Goal: Task Accomplishment & Management: Complete application form

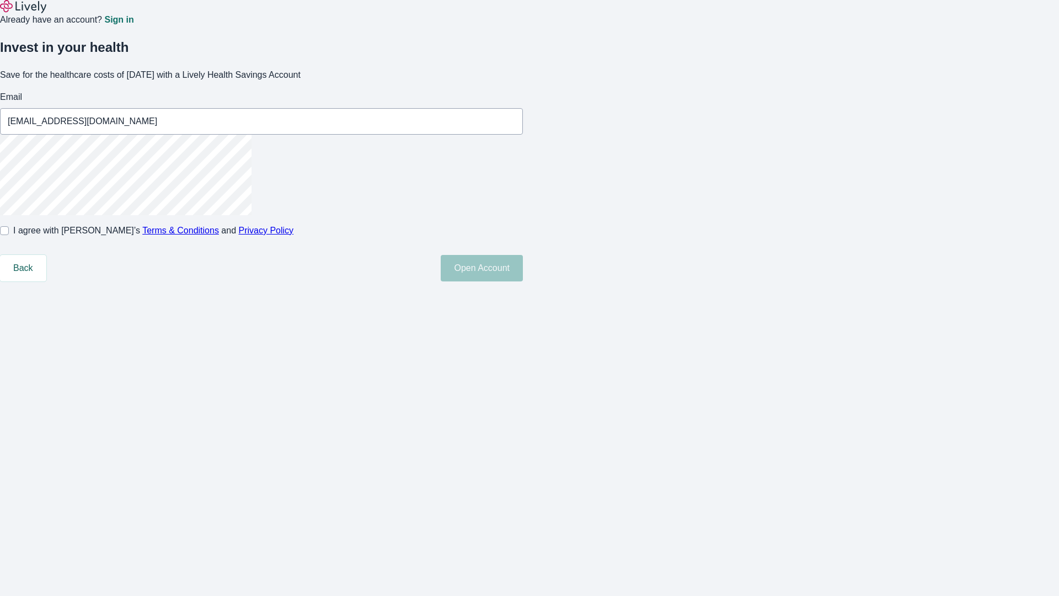
click at [9, 235] on input "I agree with Lively’s Terms & Conditions and Privacy Policy" at bounding box center [4, 230] width 9 height 9
checkbox input "true"
click at [523, 281] on button "Open Account" at bounding box center [482, 268] width 82 height 26
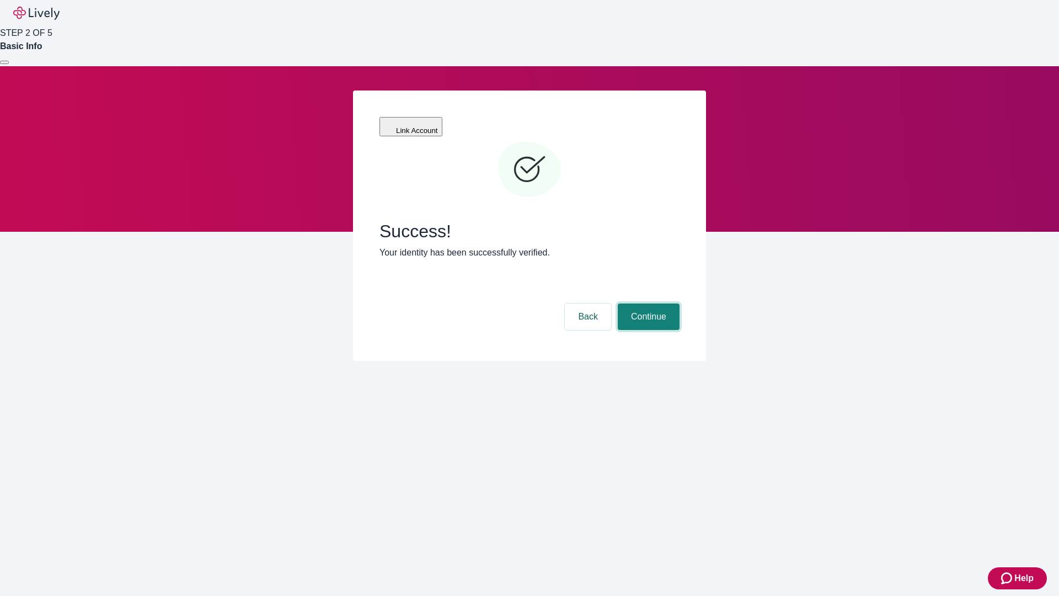
click at [647, 303] on button "Continue" at bounding box center [649, 316] width 62 height 26
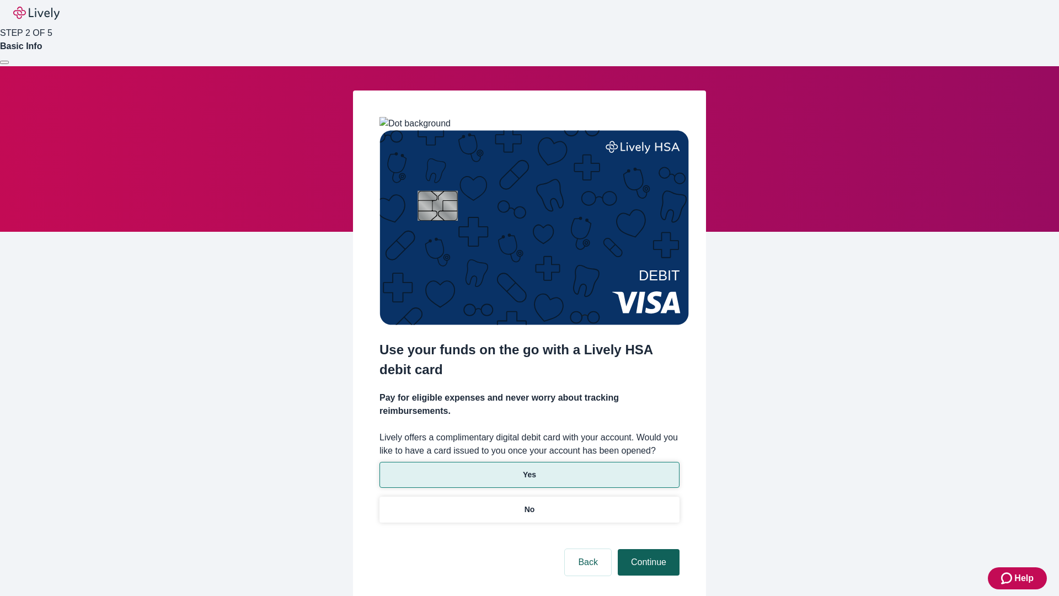
click at [529, 504] on p "No" at bounding box center [530, 510] width 10 height 12
click at [647, 549] on button "Continue" at bounding box center [649, 562] width 62 height 26
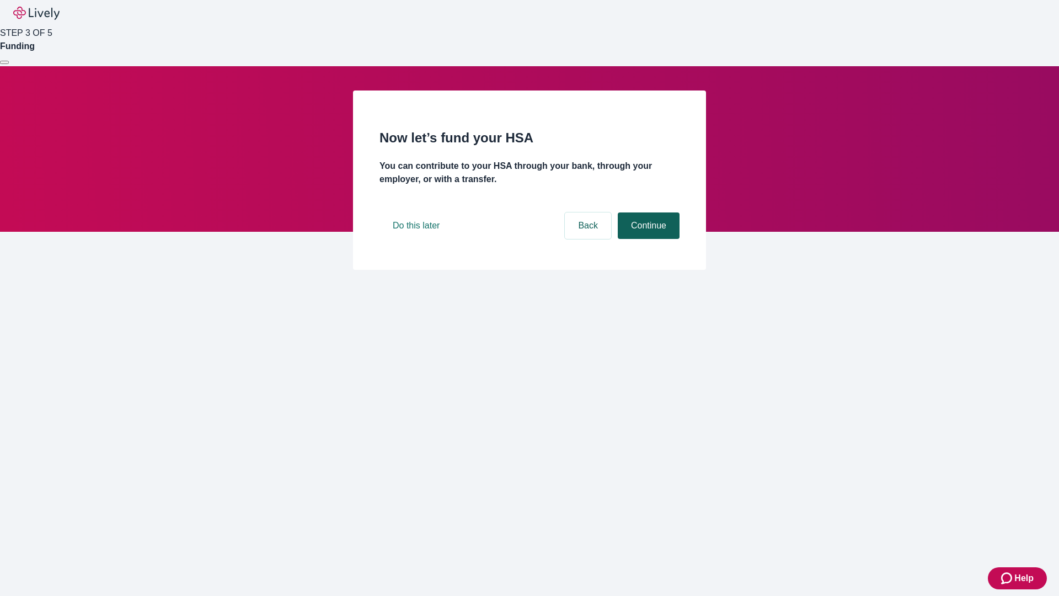
click at [647, 239] on button "Continue" at bounding box center [649, 225] width 62 height 26
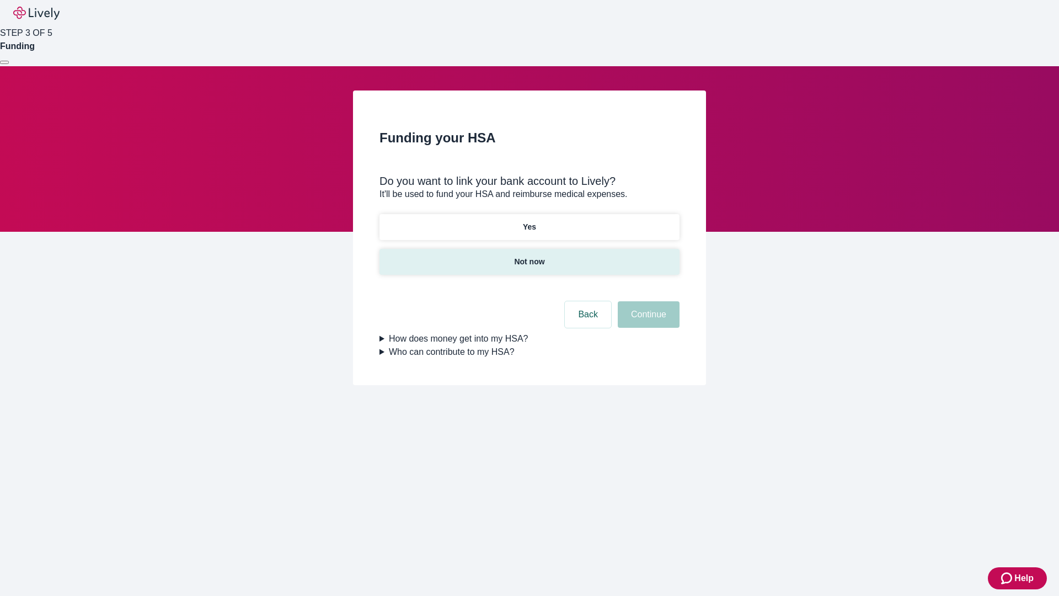
click at [529, 256] on p "Not now" at bounding box center [529, 262] width 30 height 12
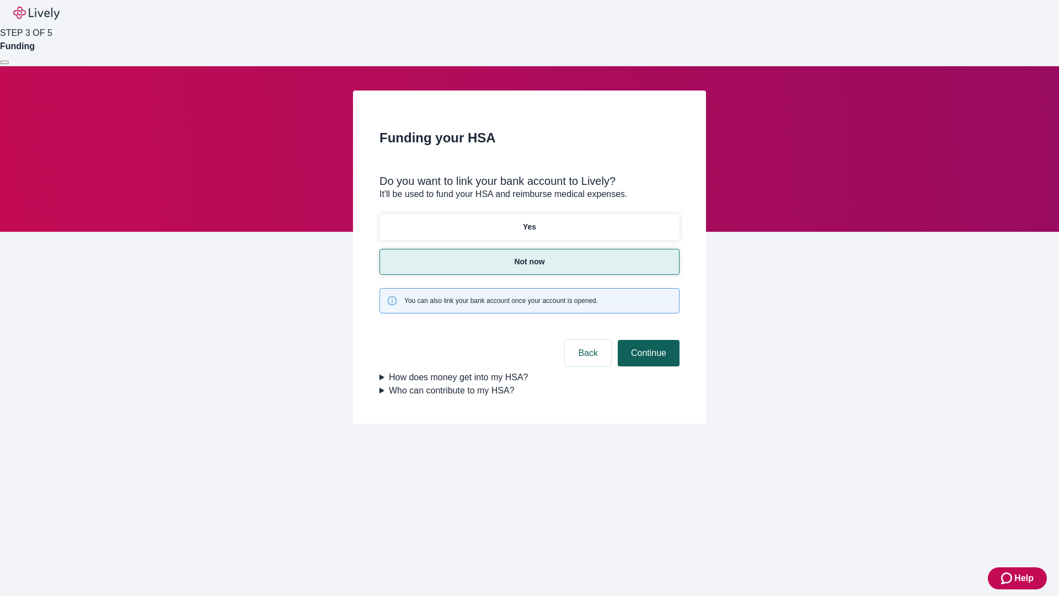
click at [647, 340] on button "Continue" at bounding box center [649, 353] width 62 height 26
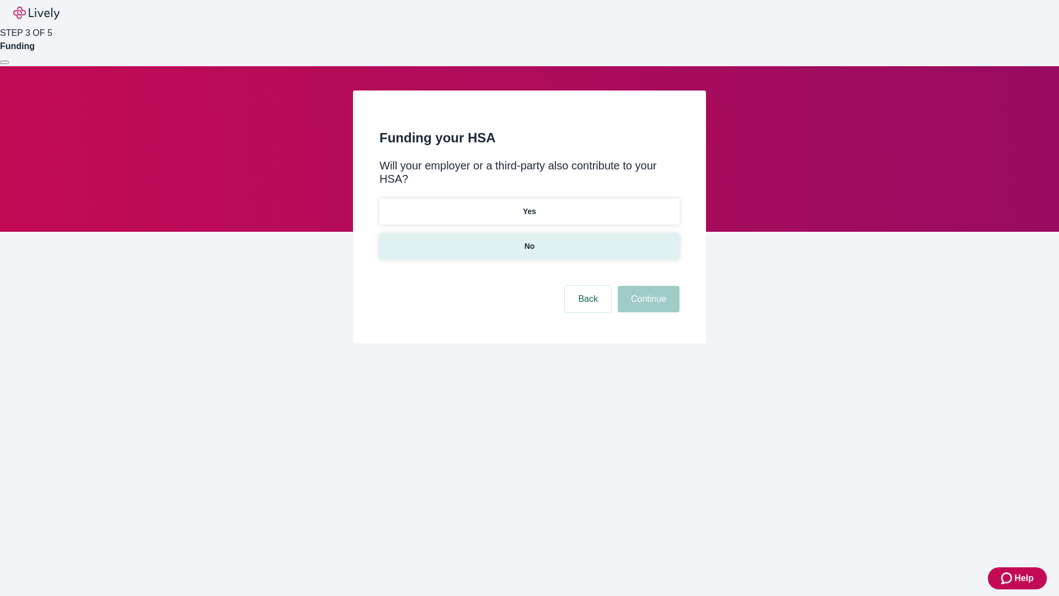
click at [529, 241] on p "No" at bounding box center [530, 247] width 10 height 12
click at [647, 286] on button "Continue" at bounding box center [649, 299] width 62 height 26
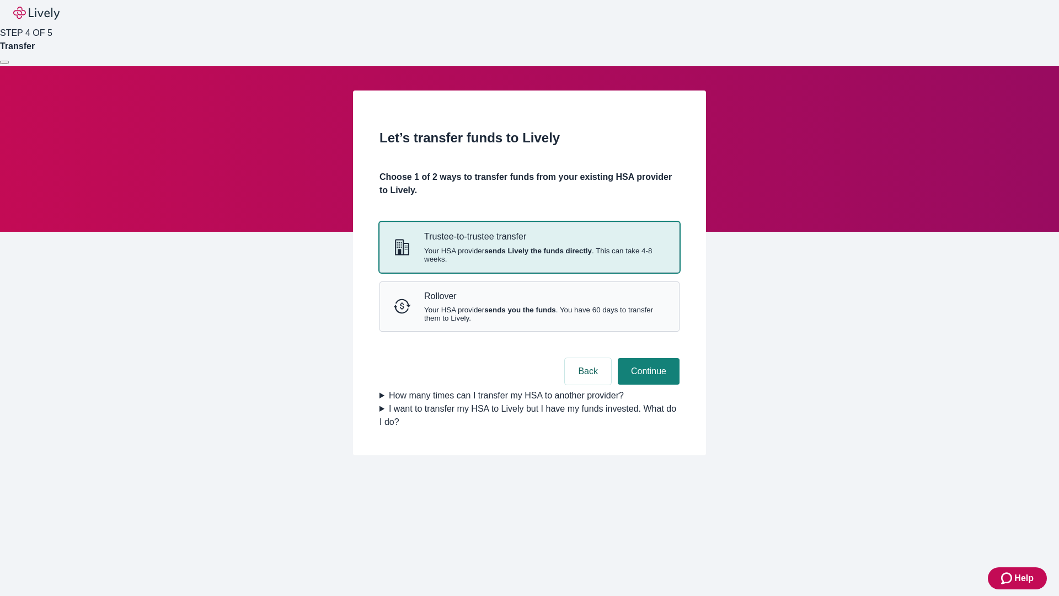
click at [529, 255] on strong "sends Lively the funds directly" at bounding box center [538, 251] width 108 height 8
click at [647, 385] on button "Continue" at bounding box center [649, 371] width 62 height 26
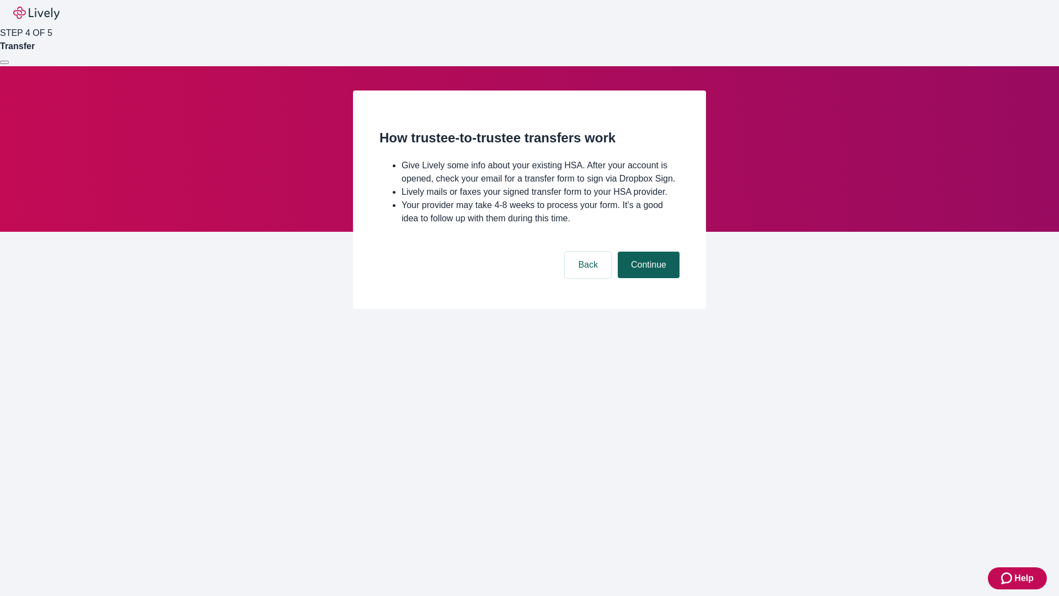
click at [647, 278] on button "Continue" at bounding box center [649, 265] width 62 height 26
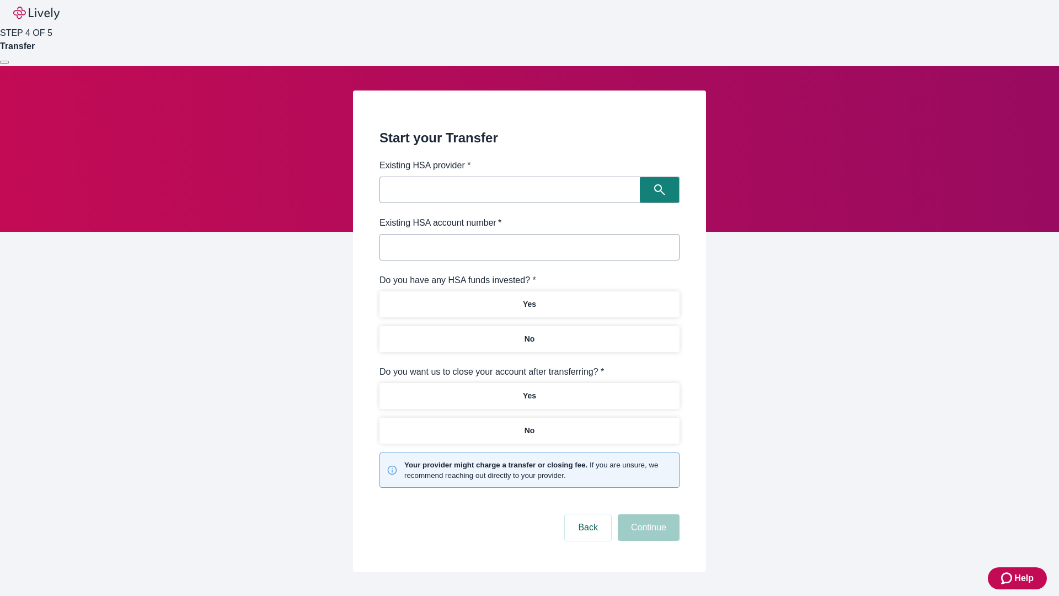
type input "Other"
click at [461, 186] on button "I don't see my provider listed" at bounding box center [457, 186] width 138 height 26
